Goal: Task Accomplishment & Management: Use online tool/utility

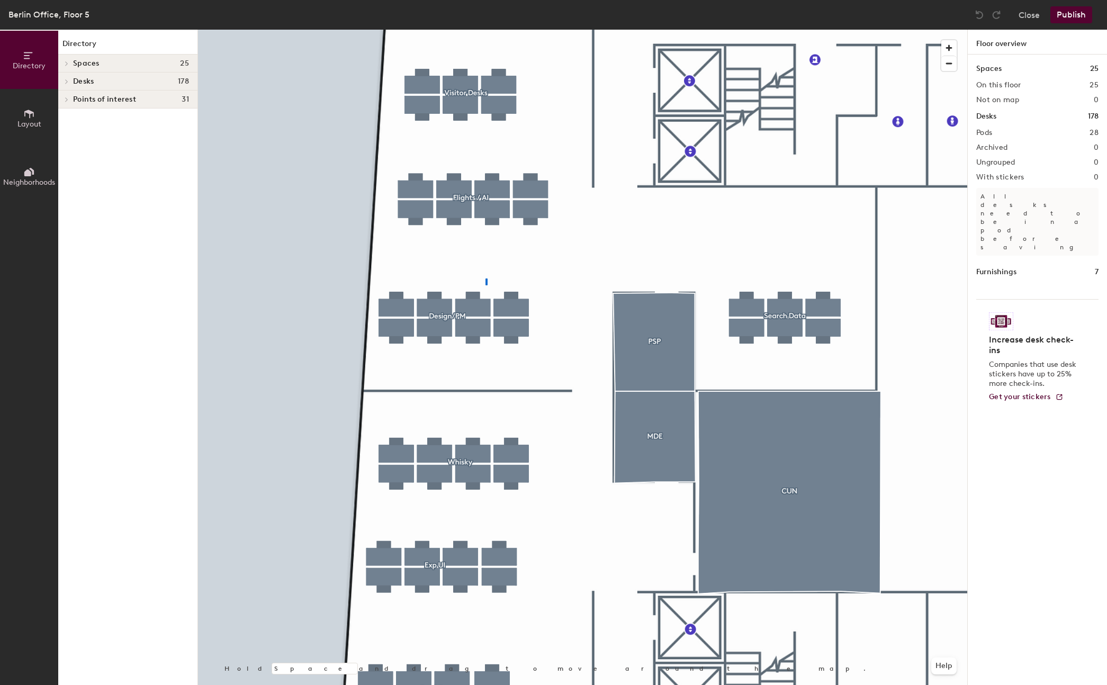
click at [486, 30] on div at bounding box center [582, 30] width 769 height 0
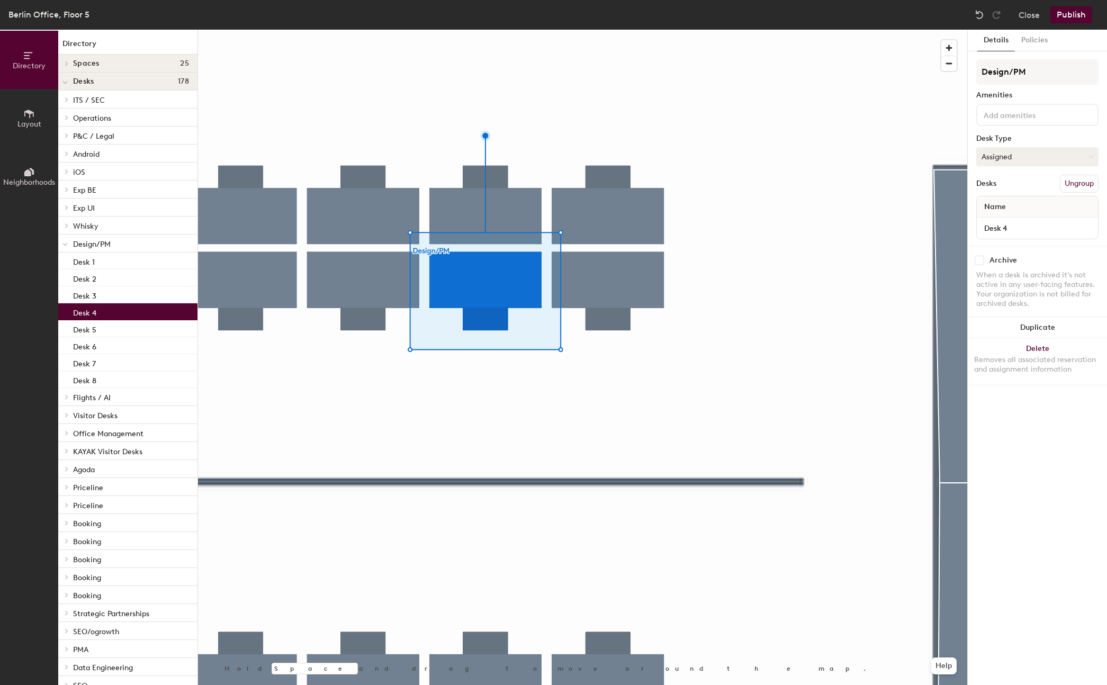
click at [998, 155] on button "Assigned" at bounding box center [1037, 156] width 122 height 19
click at [1011, 187] on div "Assigned" at bounding box center [1030, 190] width 106 height 16
click at [515, 30] on div at bounding box center [582, 30] width 769 height 0
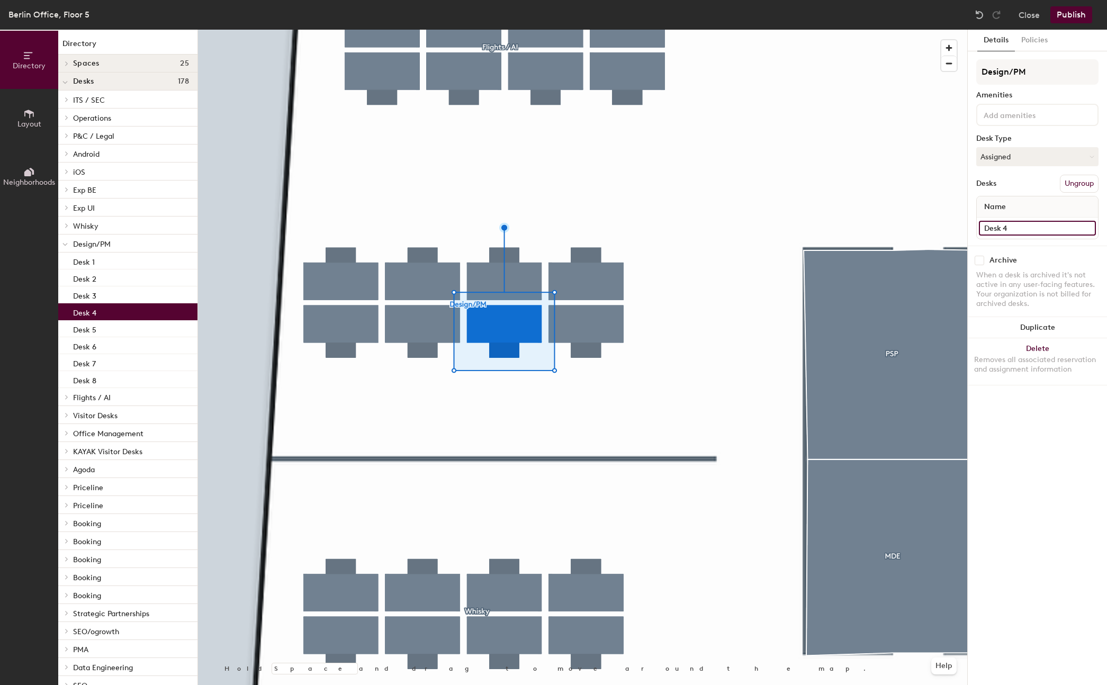
click at [1014, 227] on input "Desk 4" at bounding box center [1037, 228] width 117 height 15
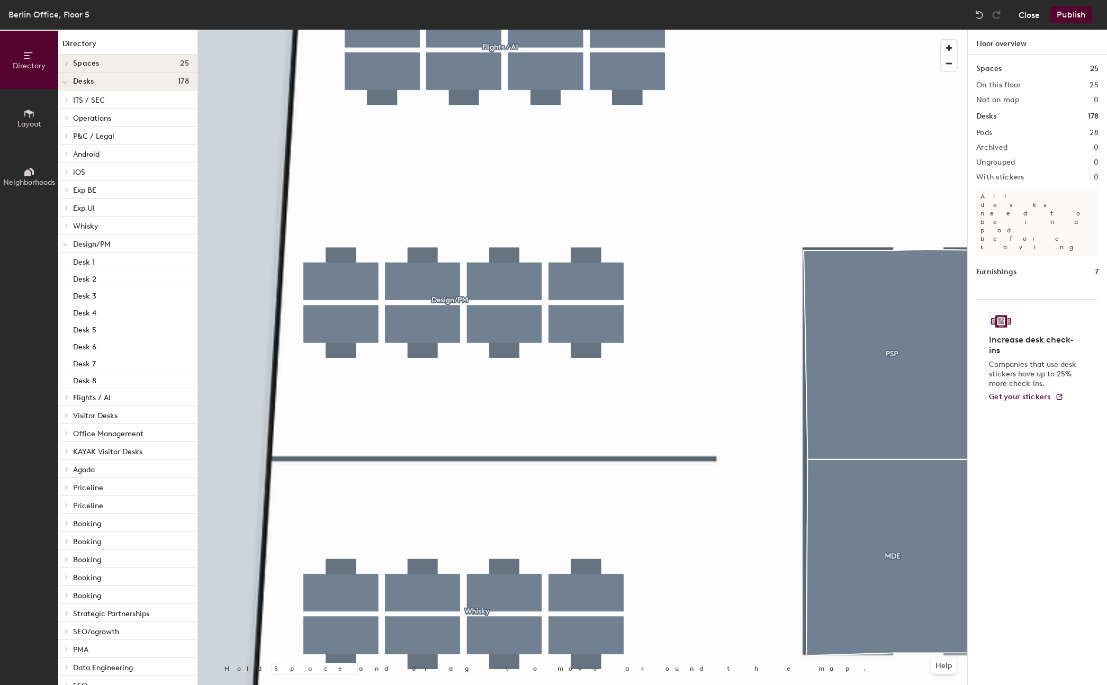
click at [1024, 13] on button "Close" at bounding box center [1029, 14] width 21 height 17
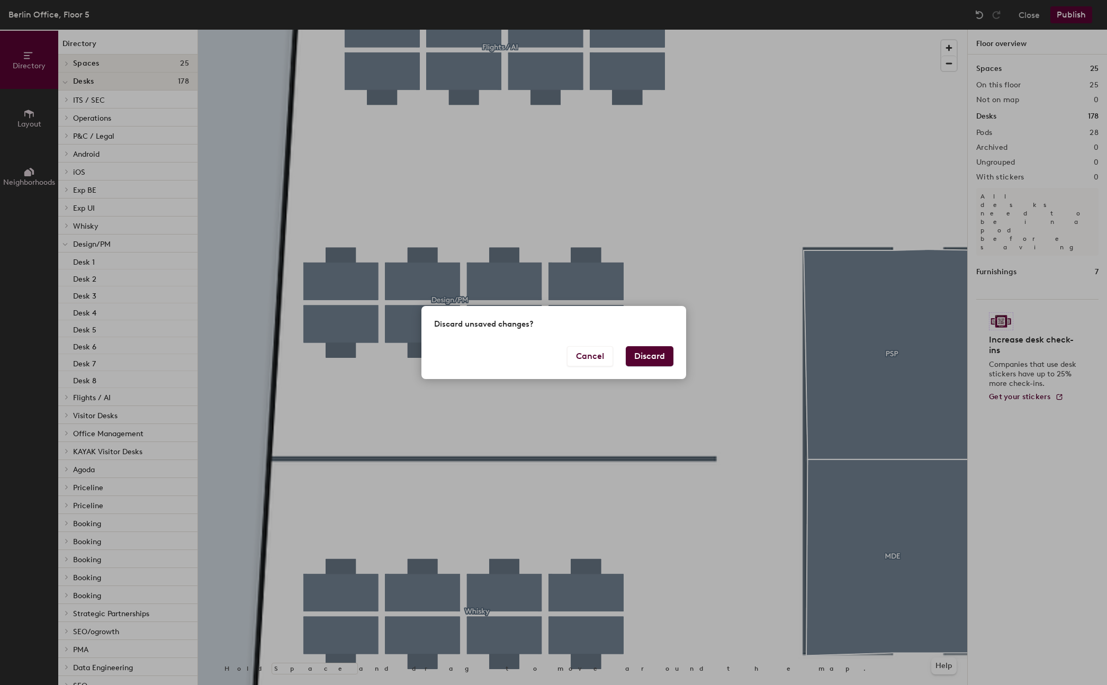
click at [658, 351] on button "Discard" at bounding box center [650, 356] width 48 height 20
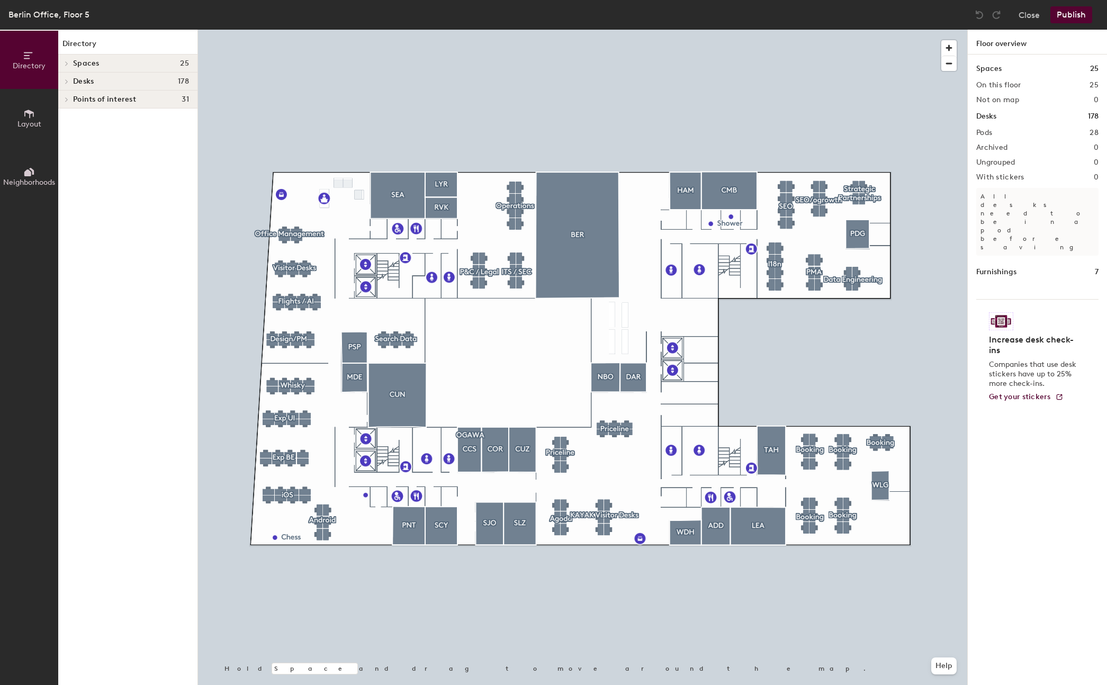
click at [304, 30] on div at bounding box center [582, 30] width 769 height 0
click at [304, 358] on div at bounding box center [305, 359] width 2 height 2
click at [294, 30] on div at bounding box center [582, 30] width 769 height 0
